Goal: Task Accomplishment & Management: Manage account settings

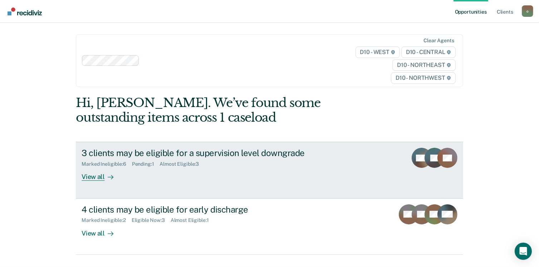
click at [289, 152] on div "3 clients may be eligible for a supervision level downgrade" at bounding box center [207, 153] width 251 height 10
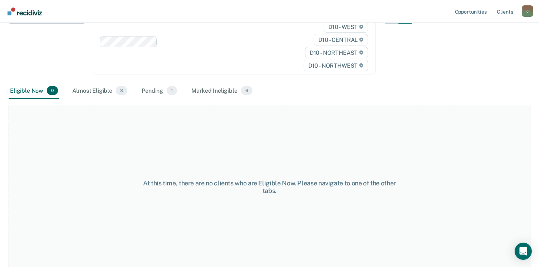
scroll to position [101, 0]
click at [98, 90] on div "Almost Eligible 3" at bounding box center [100, 91] width 58 height 16
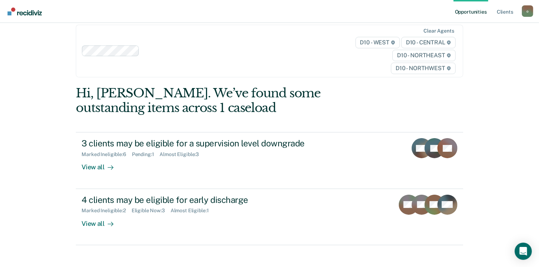
scroll to position [31, 0]
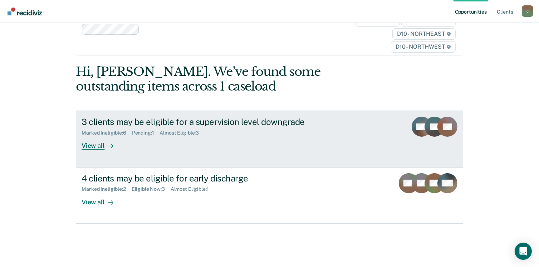
click at [278, 123] on div "3 clients may be eligible for a supervision level downgrade" at bounding box center [207, 122] width 251 height 10
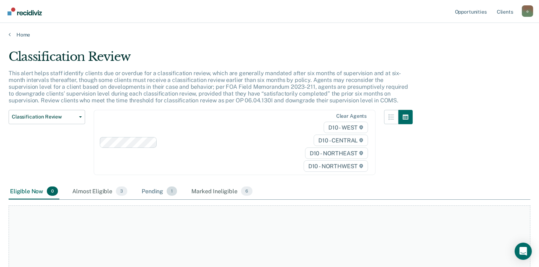
click at [167, 192] on span "1" at bounding box center [172, 190] width 10 height 9
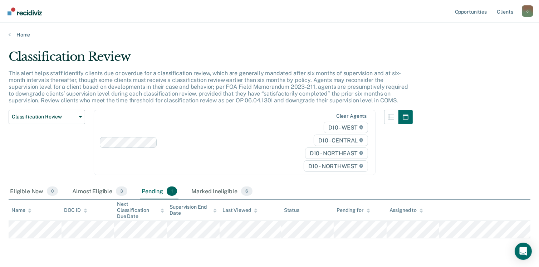
scroll to position [22, 0]
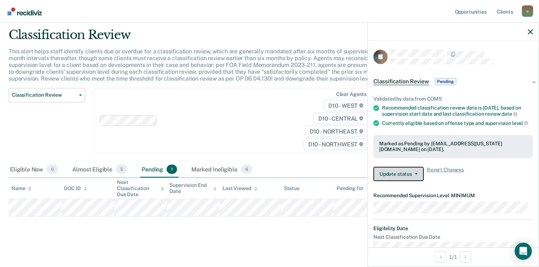
click at [406, 181] on button "Update status" at bounding box center [399, 174] width 50 height 14
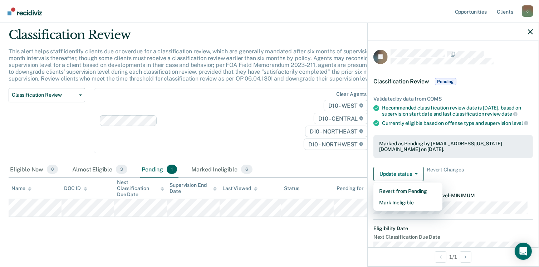
click at [312, 239] on main "Classification Review This alert helps staff identify clients due or overdue fo…" at bounding box center [269, 141] width 539 height 250
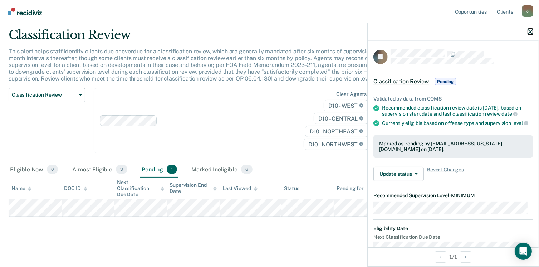
click at [529, 33] on icon "button" at bounding box center [530, 31] width 5 height 5
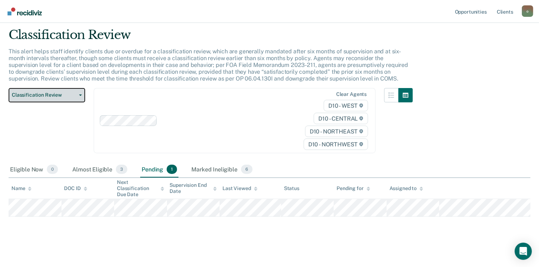
click at [80, 96] on button "Classification Review" at bounding box center [47, 95] width 77 height 14
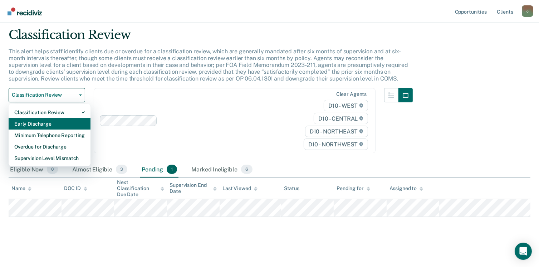
click at [63, 123] on div "Early Discharge" at bounding box center [49, 123] width 71 height 11
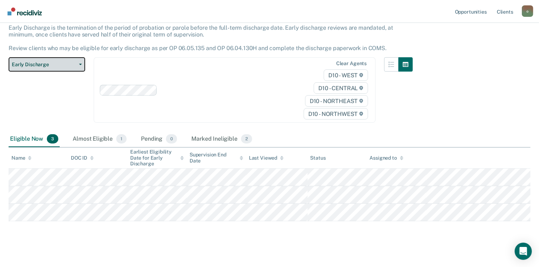
scroll to position [50, 0]
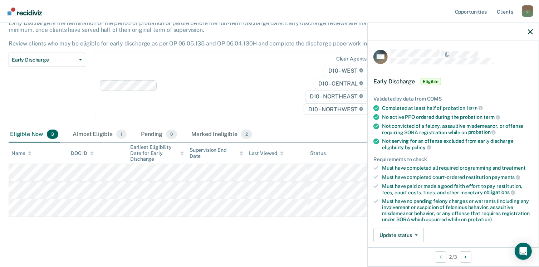
click at [428, 81] on span "Eligible" at bounding box center [431, 81] width 20 height 7
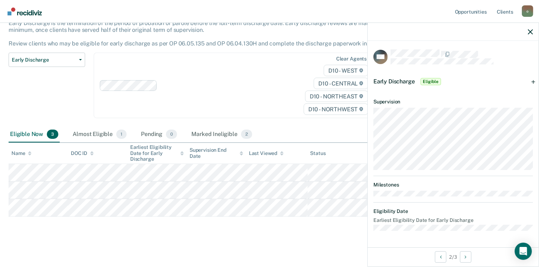
click at [428, 81] on span "Eligible" at bounding box center [431, 81] width 20 height 7
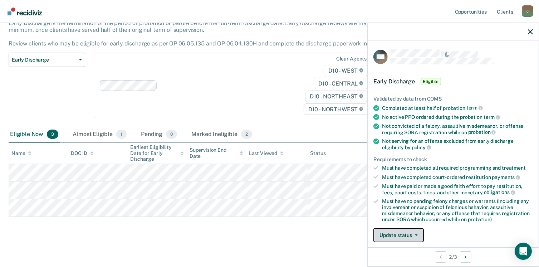
click at [391, 234] on button "Update status" at bounding box center [399, 235] width 50 height 14
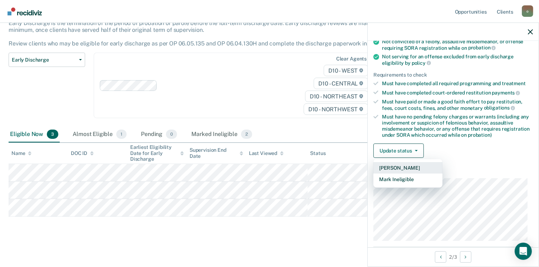
scroll to position [85, 0]
click at [417, 178] on button "Mark Ineligible" at bounding box center [408, 178] width 69 height 11
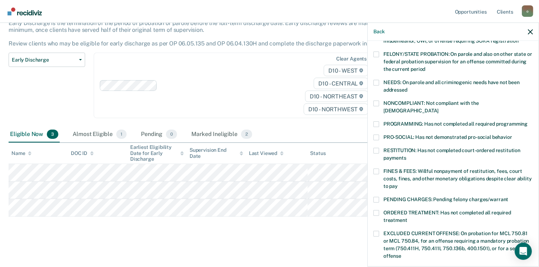
click at [384, 103] on span "NONCOMPLIANT: Not compliant with the [DEMOGRAPHIC_DATA]" at bounding box center [432, 106] width 96 height 13
click at [439, 108] on input "NONCOMPLIANT: Not compliant with the [DEMOGRAPHIC_DATA]" at bounding box center [439, 108] width 0 height 0
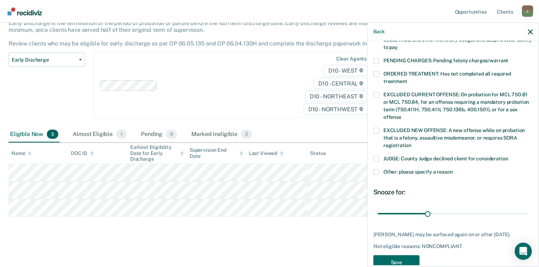
scroll to position [226, 0]
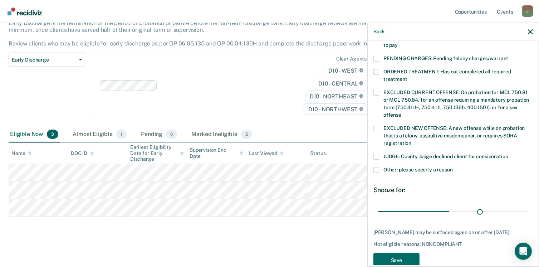
type input "90"
click at [401, 253] on button "Save" at bounding box center [397, 260] width 46 height 15
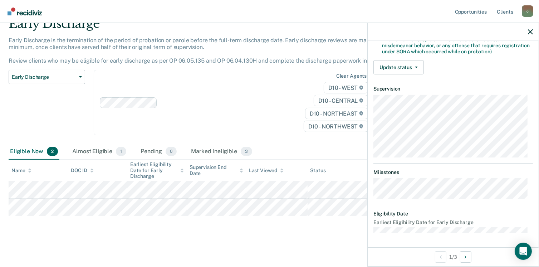
scroll to position [150, 0]
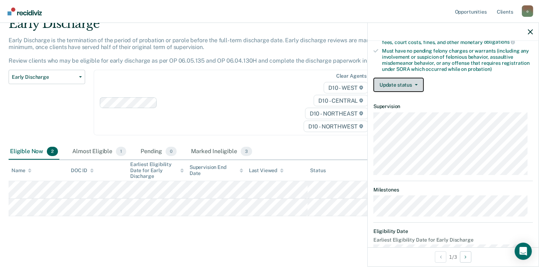
click at [404, 87] on button "Update status" at bounding box center [399, 85] width 50 height 14
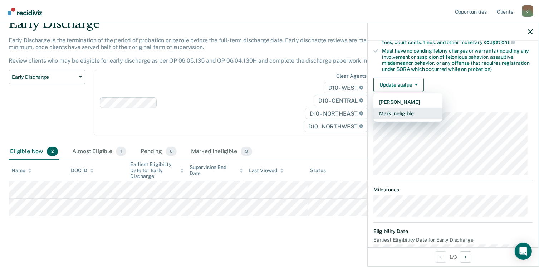
click at [414, 112] on button "Mark Ineligible" at bounding box center [408, 113] width 69 height 11
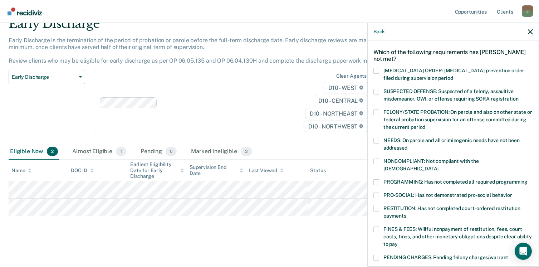
scroll to position [25, 0]
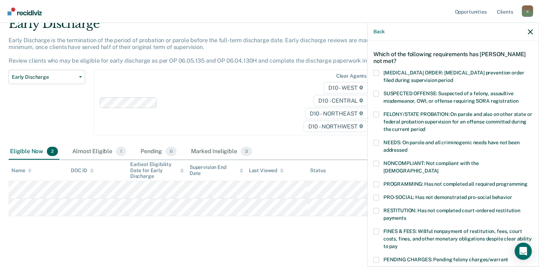
click at [378, 164] on span at bounding box center [377, 164] width 6 height 6
click at [439, 168] on input "NONCOMPLIANT: Not compliant with the [DEMOGRAPHIC_DATA]" at bounding box center [439, 168] width 0 height 0
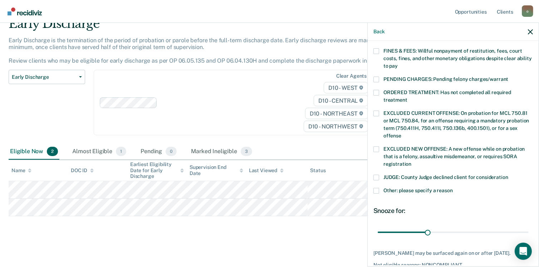
scroll to position [208, 0]
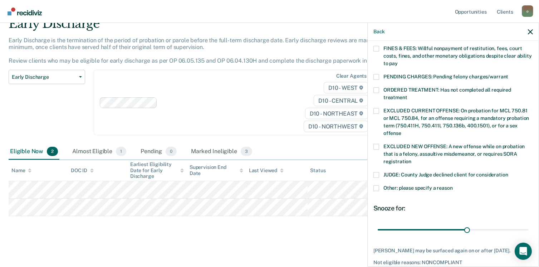
type input "90"
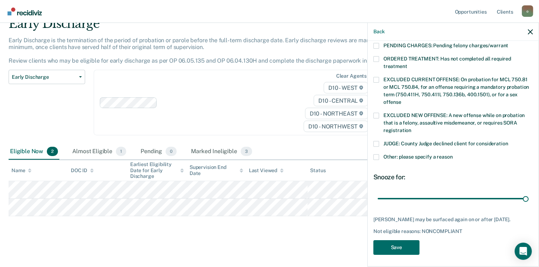
click at [405, 249] on button "Save" at bounding box center [397, 247] width 46 height 15
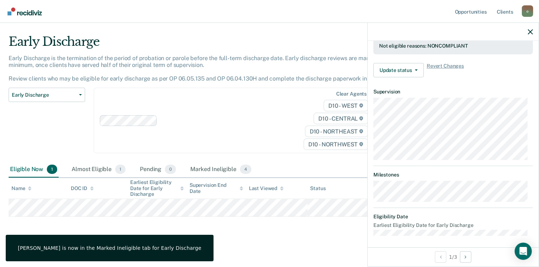
scroll to position [158, 0]
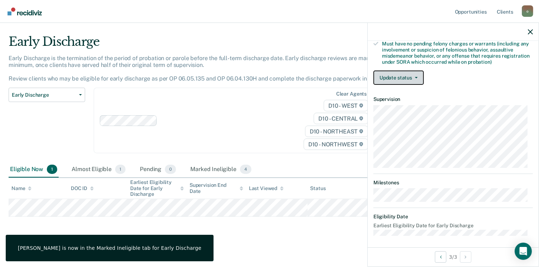
click at [408, 81] on button "Update status" at bounding box center [399, 78] width 50 height 14
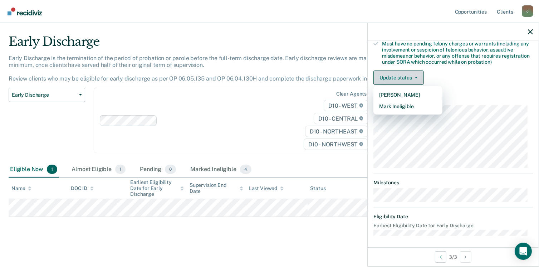
click at [417, 104] on button "Mark Ineligible" at bounding box center [408, 106] width 69 height 11
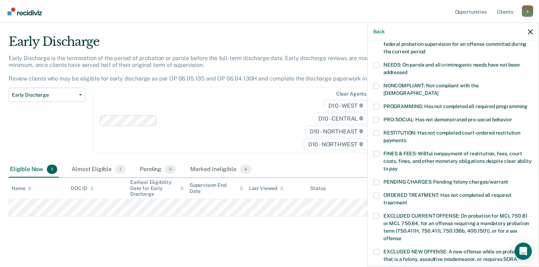
scroll to position [86, 0]
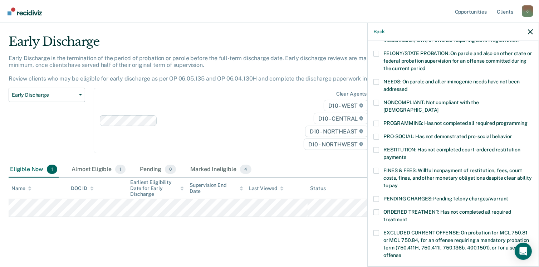
click at [374, 106] on label "NONCOMPLIANT: Not compliant with the [DEMOGRAPHIC_DATA]" at bounding box center [454, 107] width 160 height 15
click at [439, 107] on input "NONCOMPLIANT: Not compliant with the [DEMOGRAPHIC_DATA]" at bounding box center [439, 107] width 0 height 0
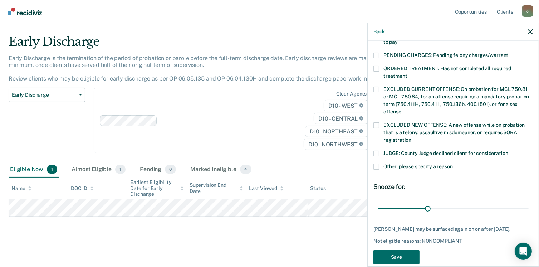
scroll to position [231, 0]
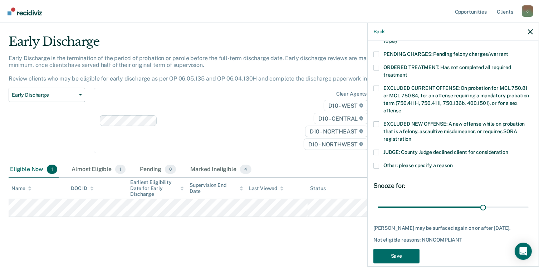
type input "90"
click at [411, 263] on div "AW Which of the following requirements has [PERSON_NAME] not met? [MEDICAL_DATA…" at bounding box center [454, 43] width 160 height 449
click at [400, 251] on button "Save" at bounding box center [397, 256] width 46 height 15
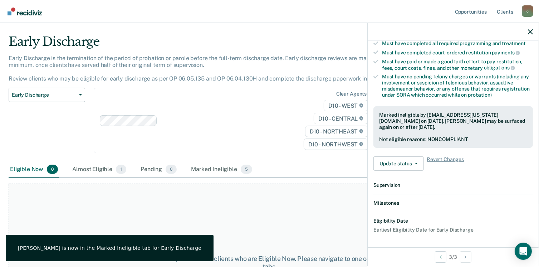
scroll to position [210, 0]
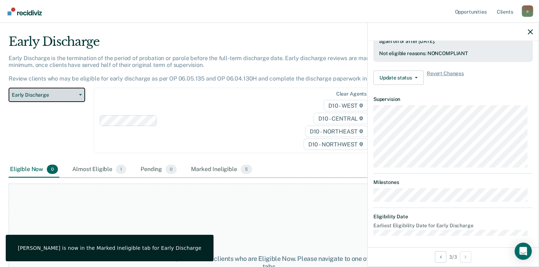
click at [38, 91] on button "Early Discharge" at bounding box center [47, 95] width 77 height 14
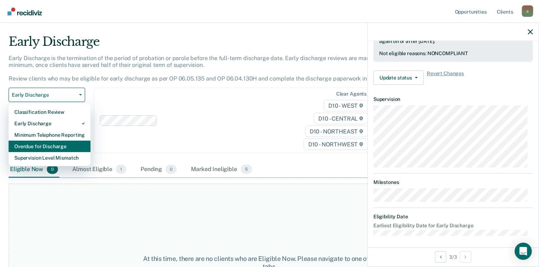
click at [63, 149] on div "Overdue for Discharge" at bounding box center [49, 146] width 71 height 11
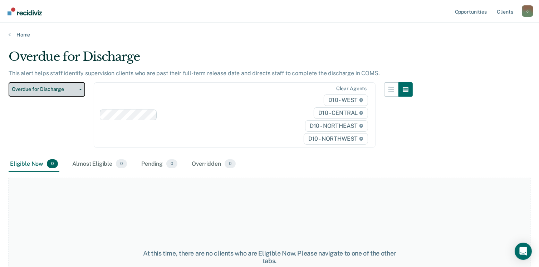
click at [73, 89] on span "Overdue for Discharge" at bounding box center [44, 89] width 64 height 6
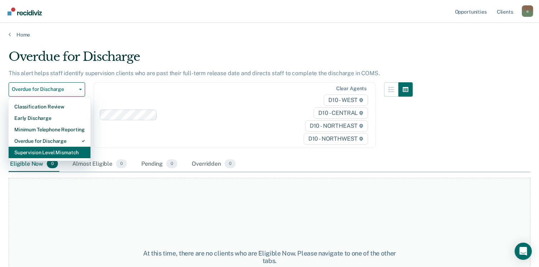
click at [64, 154] on div "Supervision Level Mismatch" at bounding box center [49, 152] width 71 height 11
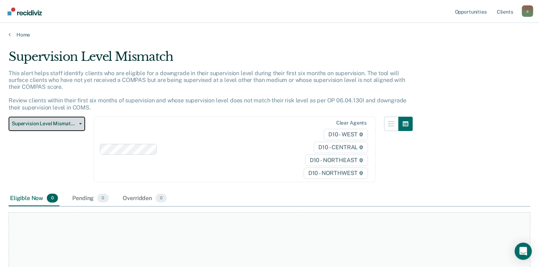
click at [72, 119] on button "Supervision Level Mismatch" at bounding box center [47, 124] width 77 height 14
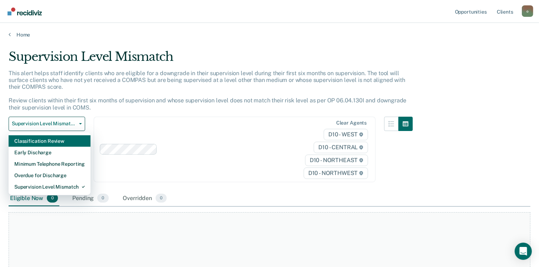
click at [76, 141] on div "Classification Review" at bounding box center [49, 140] width 71 height 11
